Goal: Task Accomplishment & Management: Manage account settings

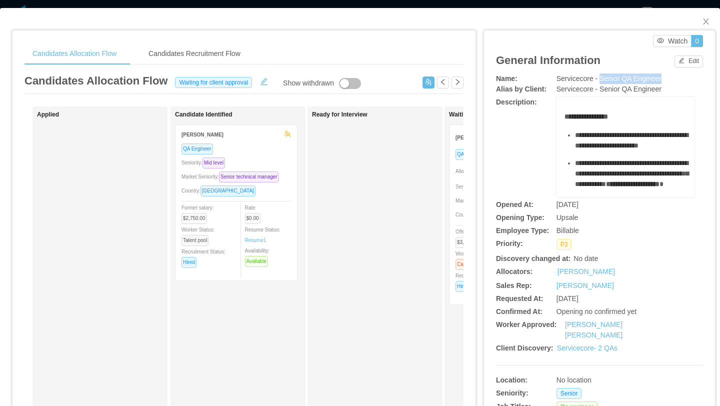
scroll to position [0, 104]
click at [706, 25] on icon "icon: close" at bounding box center [706, 22] width 8 height 8
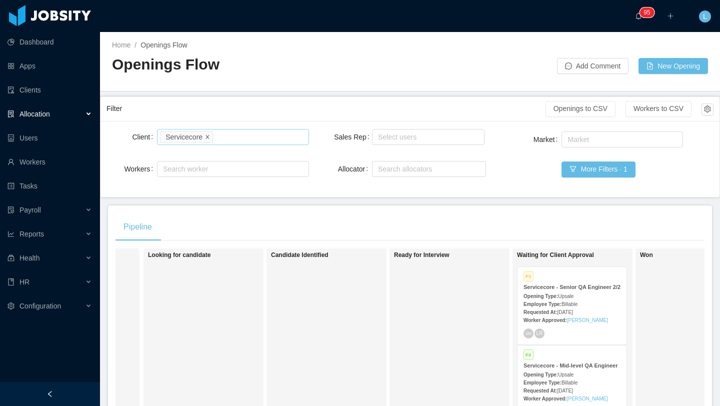
click at [210, 138] on icon "icon: close" at bounding box center [207, 136] width 5 height 5
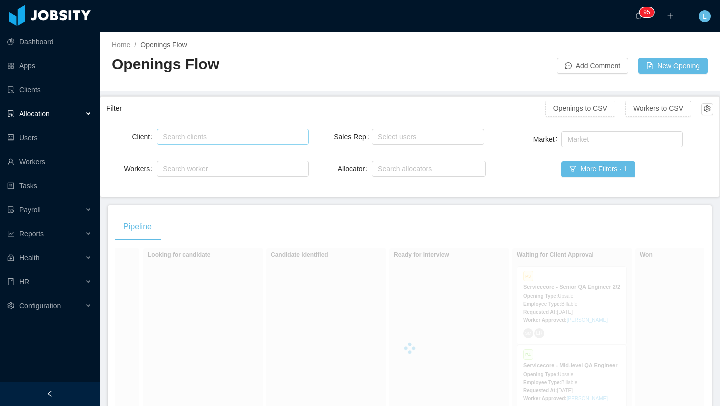
click at [211, 138] on div "Search clients" at bounding box center [230, 137] width 135 height 10
type input "*****"
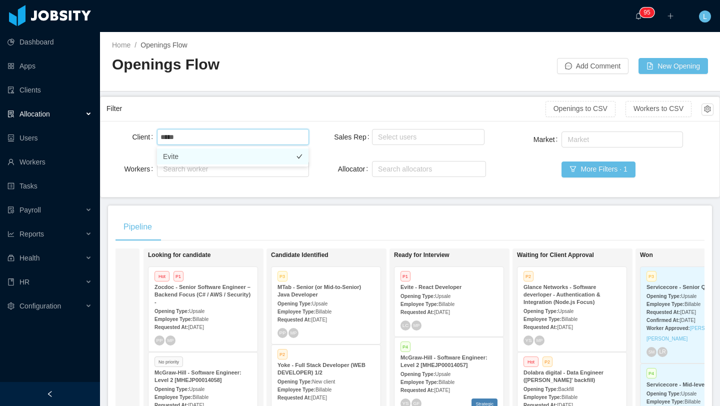
click at [209, 159] on li "Evite" at bounding box center [233, 157] width 152 height 16
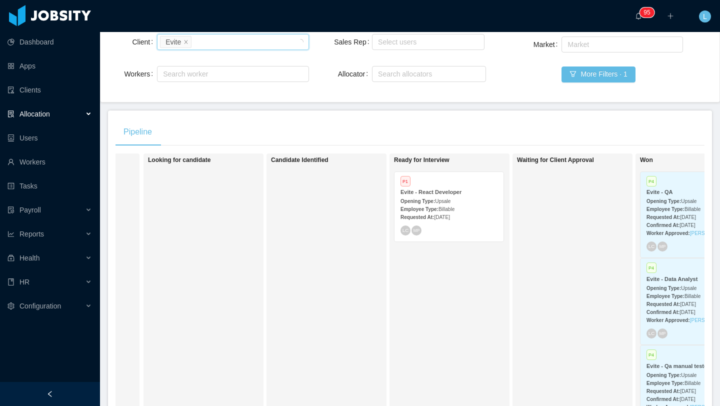
scroll to position [94, 0]
click at [447, 202] on span "Upsale" at bounding box center [443, 203] width 16 height 6
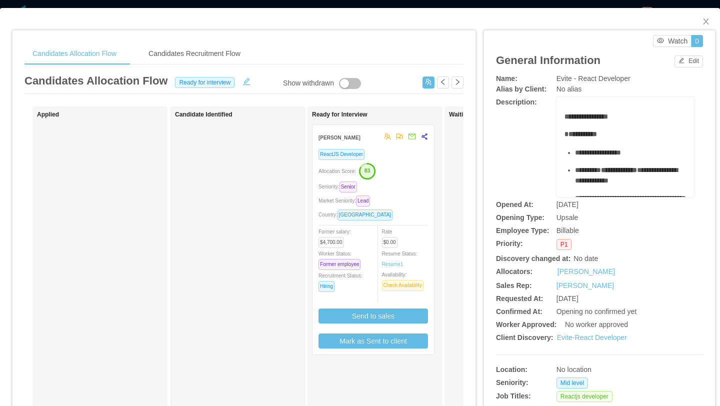
click at [414, 221] on div "ReactJS Developer Allocation Score: 83 Seniority: Senior Market Seniority: Lead…" at bounding box center [374, 249] width 110 height 200
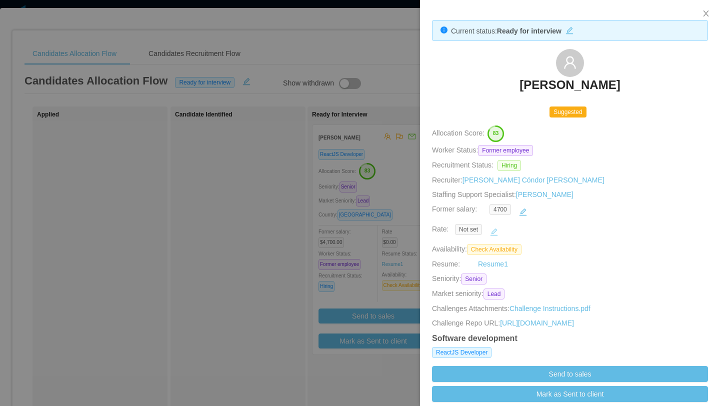
click at [499, 232] on button "button" at bounding box center [494, 232] width 16 height 16
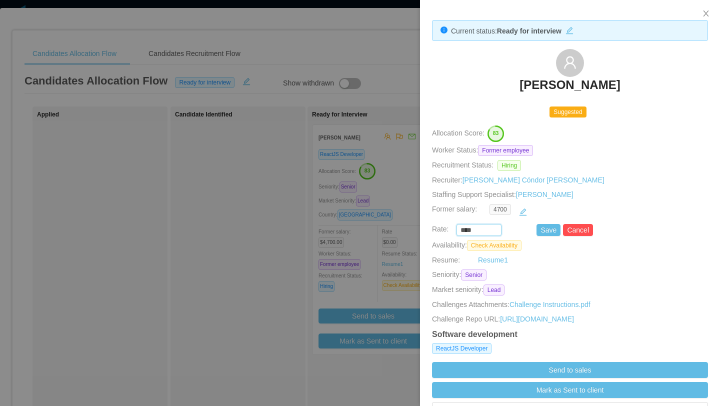
drag, startPoint x: 488, startPoint y: 227, endPoint x: 440, endPoint y: 227, distance: 48.0
click at [440, 227] on div "**** Save Cancel" at bounding box center [559, 230] width 276 height 12
type input "*******"
click at [553, 230] on button "Save" at bounding box center [549, 230] width 24 height 12
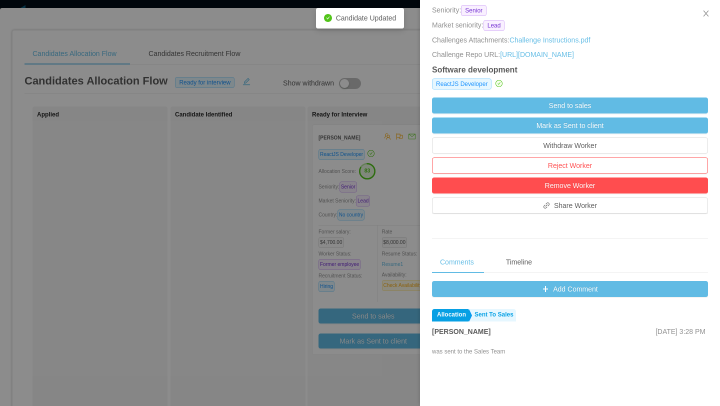
scroll to position [285, 0]
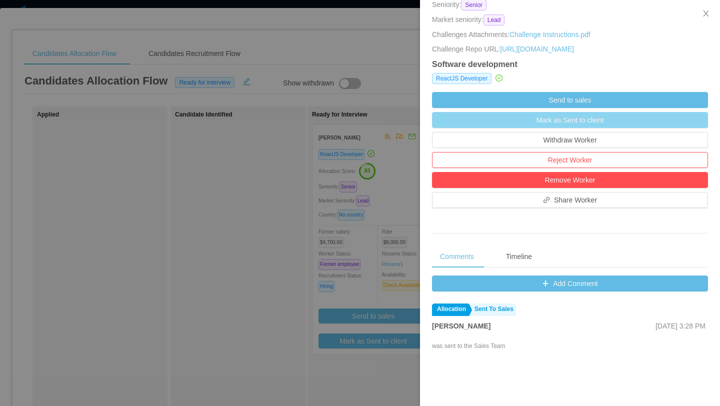
click at [590, 123] on button "Mark as Sent to client" at bounding box center [570, 120] width 276 height 16
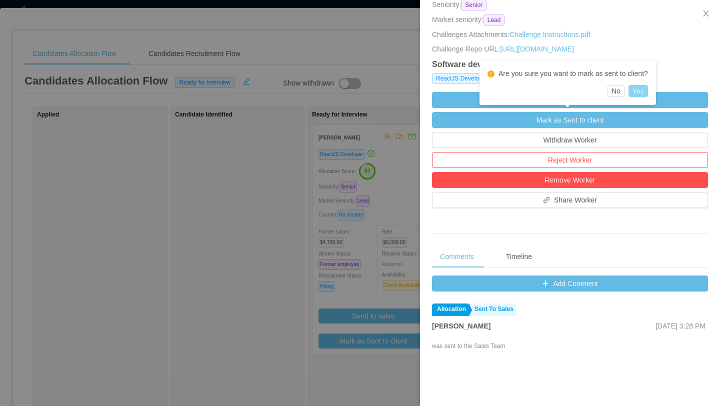
click at [645, 92] on button "Yes" at bounding box center [639, 91] width 20 height 12
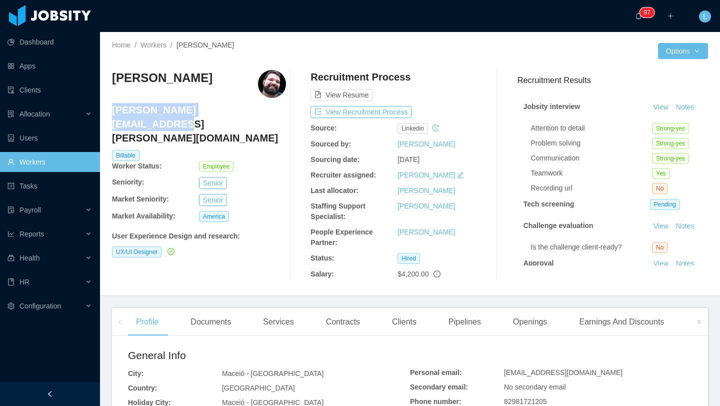
drag, startPoint x: 248, startPoint y: 114, endPoint x: 113, endPoint y: 114, distance: 134.6
click at [113, 114] on h4 "[PERSON_NAME][EMAIL_ADDRESS][PERSON_NAME][DOMAIN_NAME]" at bounding box center [199, 124] width 174 height 42
copy h4 "[PERSON_NAME][EMAIL_ADDRESS][PERSON_NAME][DOMAIN_NAME]"
